Goal: Check status: Check status

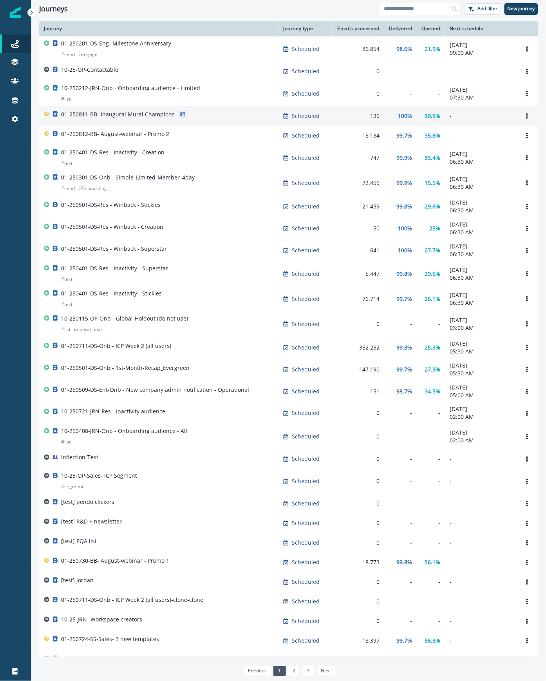
click at [228, 115] on div "01-250811-BB- Inaugural Mural Champions" at bounding box center [159, 115] width 230 height 11
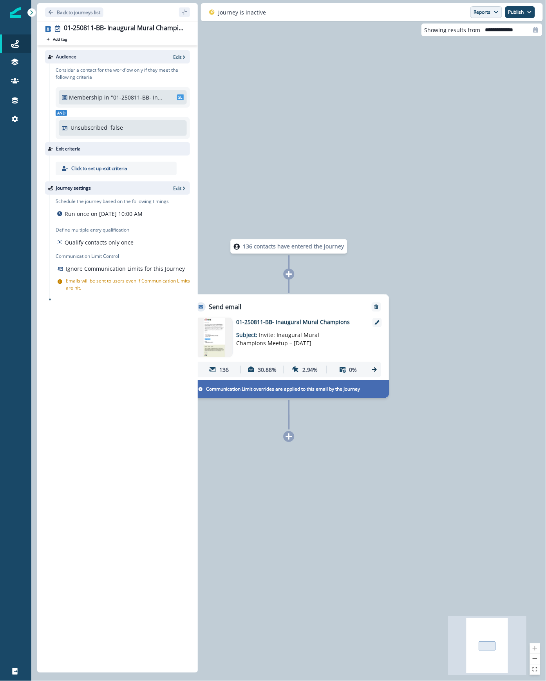
click at [488, 14] on button "Reports" at bounding box center [486, 12] width 32 height 12
click at [455, 33] on p "Email Report" at bounding box center [444, 31] width 38 height 9
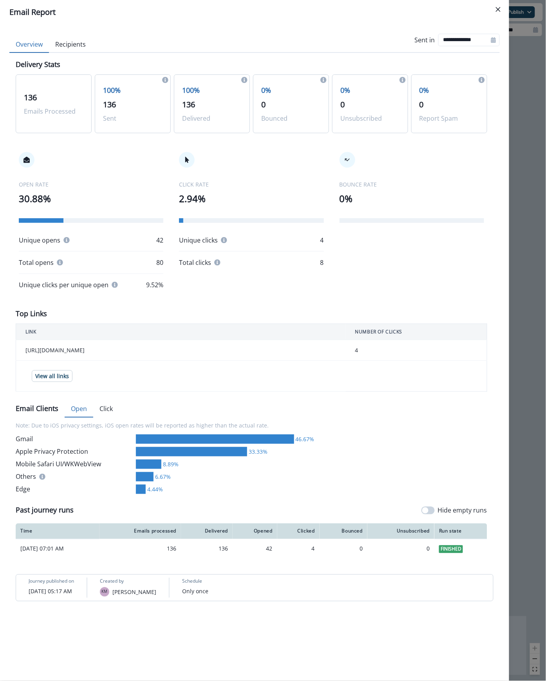
click at [79, 42] on button "Recipients" at bounding box center [70, 44] width 43 height 16
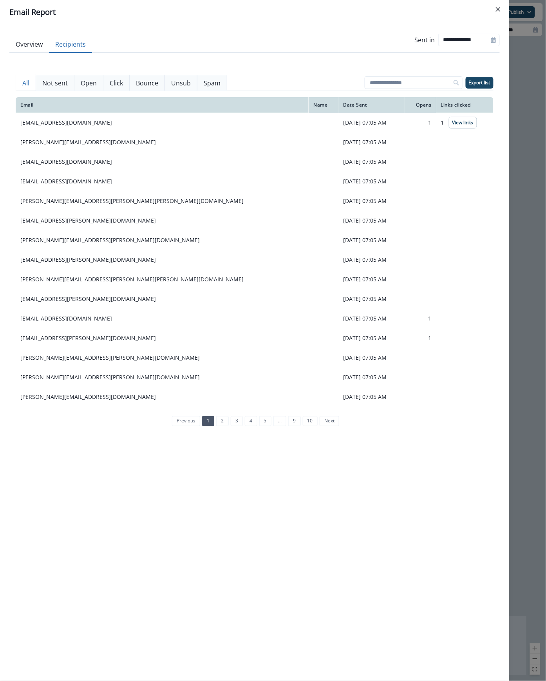
click at [55, 83] on p "Not sent" at bounding box center [54, 82] width 25 height 9
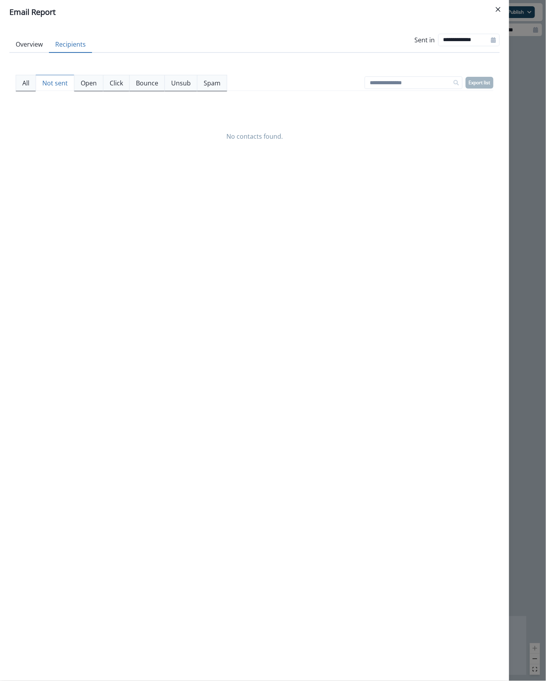
click at [146, 83] on p "Bounce" at bounding box center [147, 82] width 22 height 9
click at [25, 83] on p "All" at bounding box center [25, 82] width 7 height 9
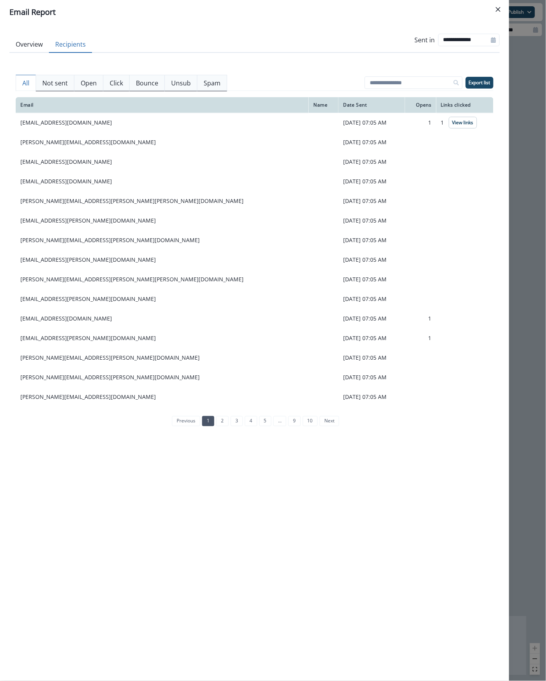
click at [55, 79] on p "Not sent" at bounding box center [54, 82] width 25 height 9
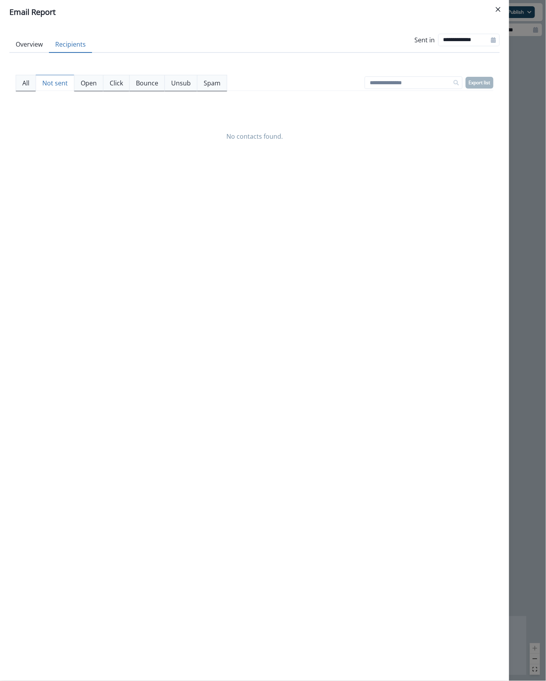
click at [153, 85] on p "Bounce" at bounding box center [147, 82] width 22 height 9
click at [182, 85] on p "Unsub" at bounding box center [181, 82] width 20 height 9
click at [207, 81] on p "Spam" at bounding box center [212, 82] width 17 height 9
click at [96, 84] on p "Open" at bounding box center [89, 82] width 16 height 9
click at [116, 84] on p "Click" at bounding box center [116, 82] width 13 height 9
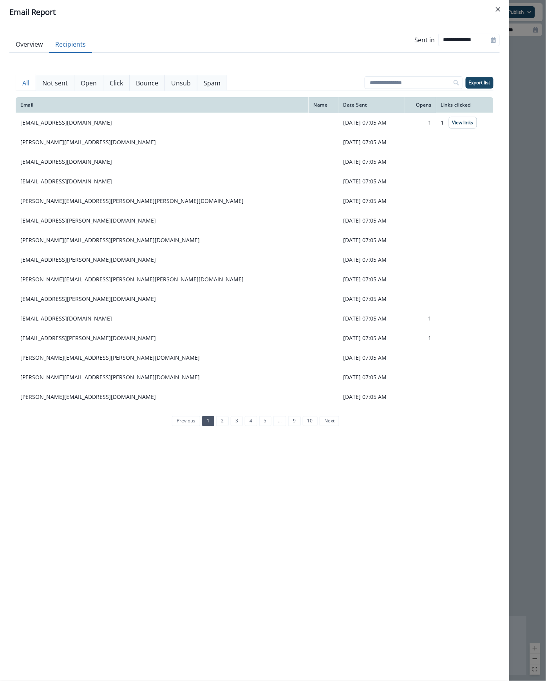
click at [27, 83] on p "All" at bounding box center [25, 82] width 7 height 9
click at [224, 424] on link "2" at bounding box center [222, 421] width 12 height 10
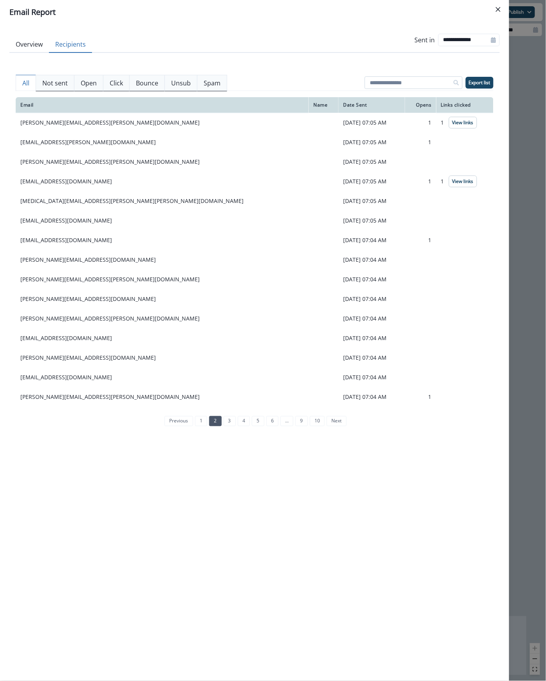
click at [417, 80] on input at bounding box center [414, 82] width 98 height 13
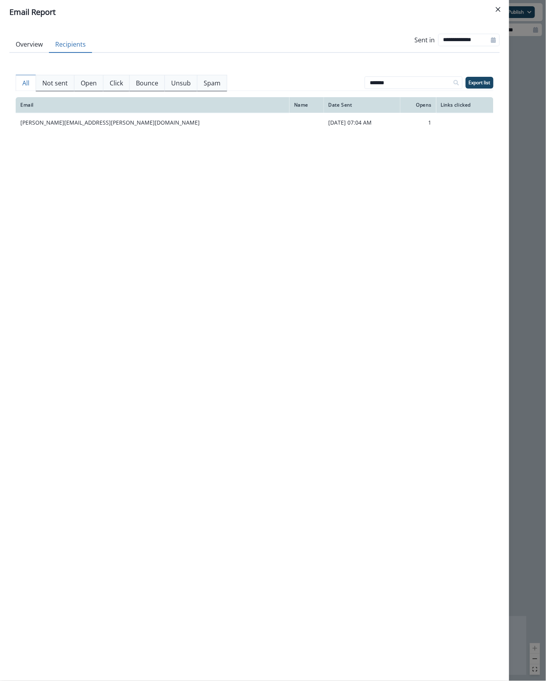
type input "*******"
click at [56, 84] on p "Not sent" at bounding box center [54, 82] width 25 height 9
